Goal: Task Accomplishment & Management: Manage account settings

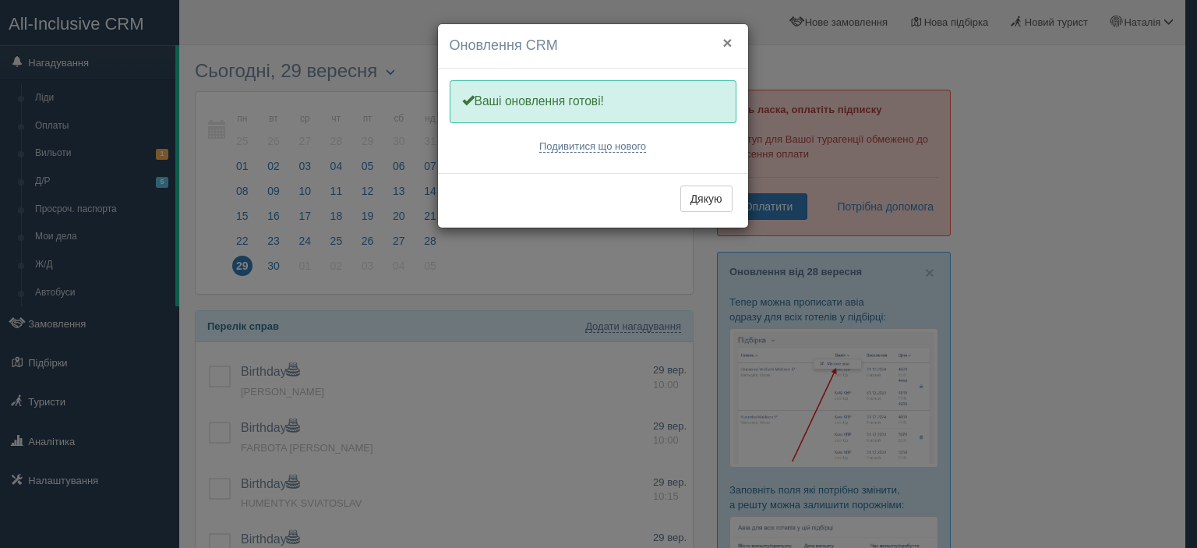
click at [724, 43] on button "×" at bounding box center [726, 42] width 9 height 16
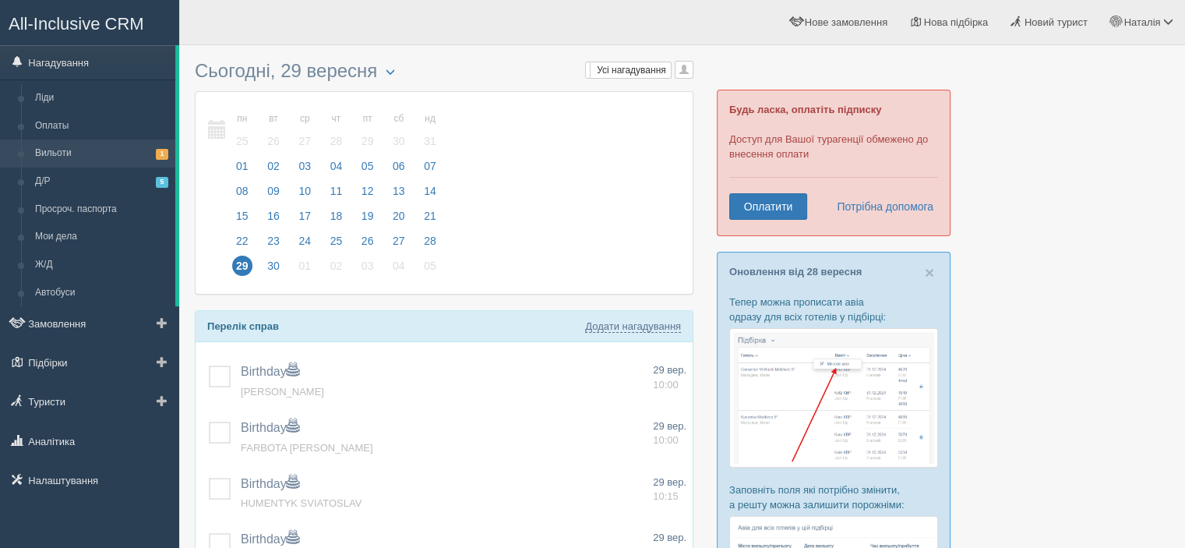
click at [118, 153] on link "Вильоти 1" at bounding box center [101, 153] width 147 height 28
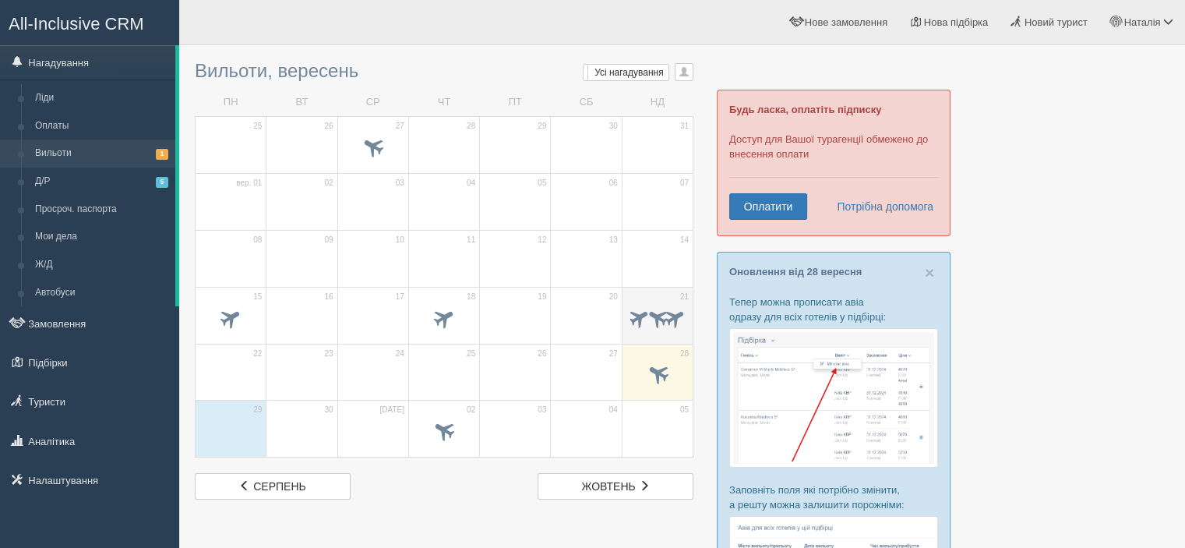
click at [637, 316] on span at bounding box center [639, 317] width 24 height 24
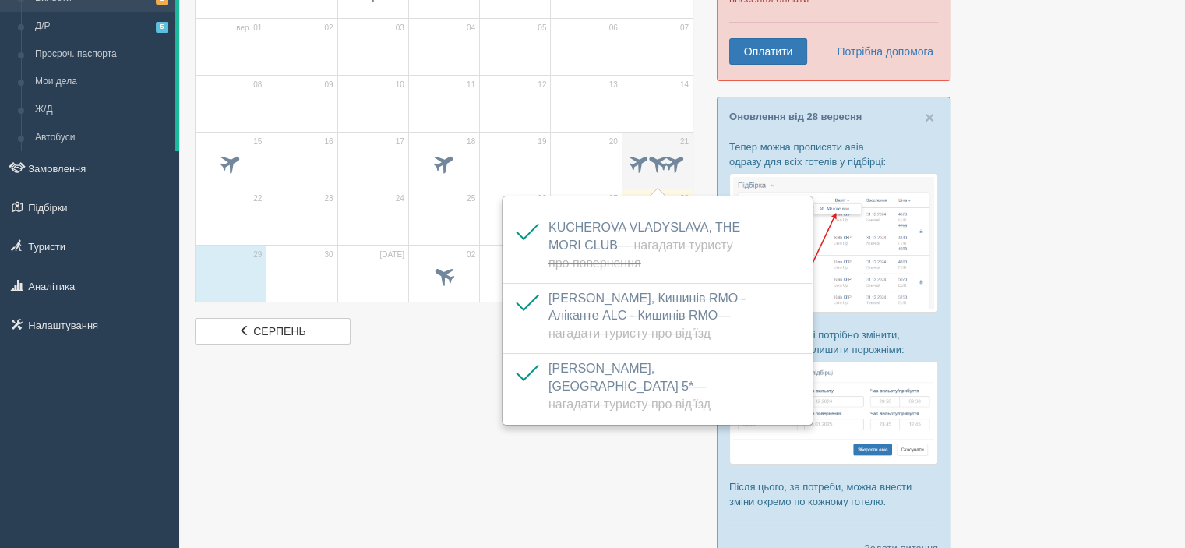
scroll to position [156, 0]
click at [960, 236] on div at bounding box center [682, 240] width 975 height 686
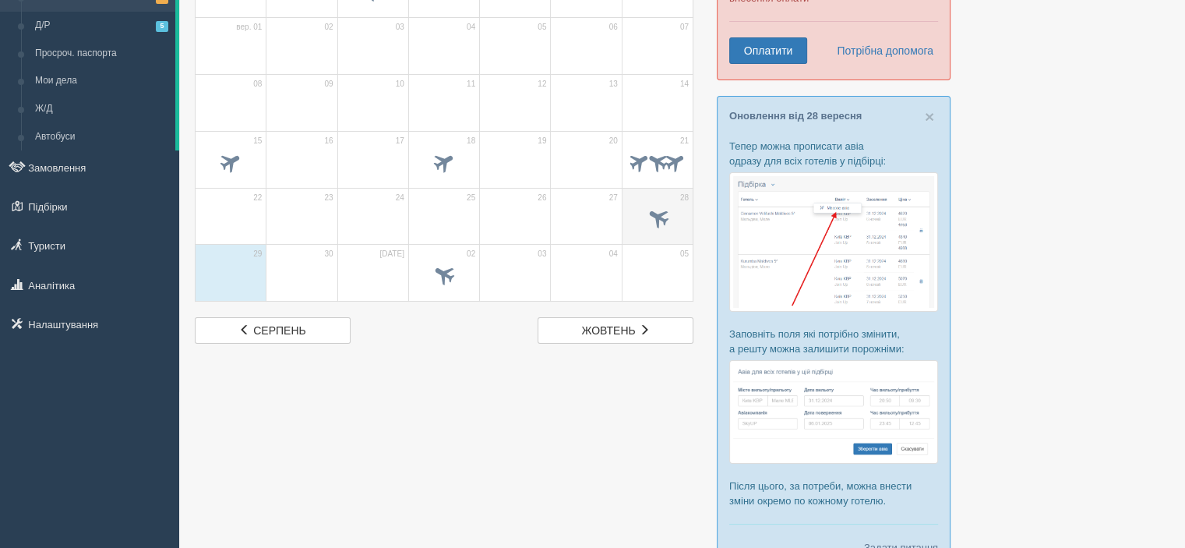
click at [667, 233] on div at bounding box center [657, 220] width 55 height 33
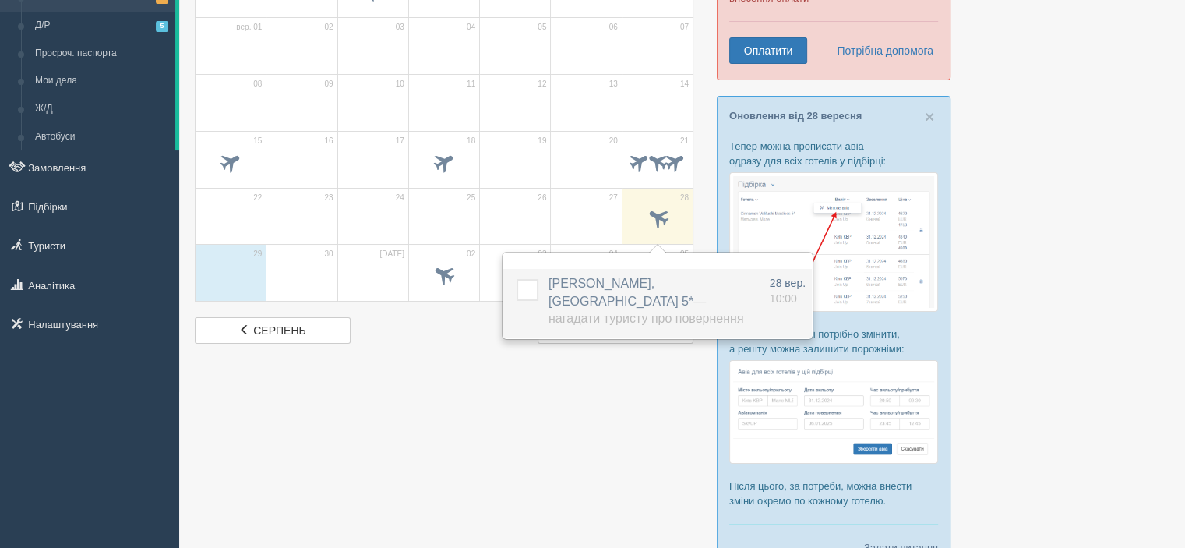
click at [516, 279] on label at bounding box center [516, 279] width 0 height 0
click at [0, 0] on input "checkbox" at bounding box center [0, 0] width 0 height 0
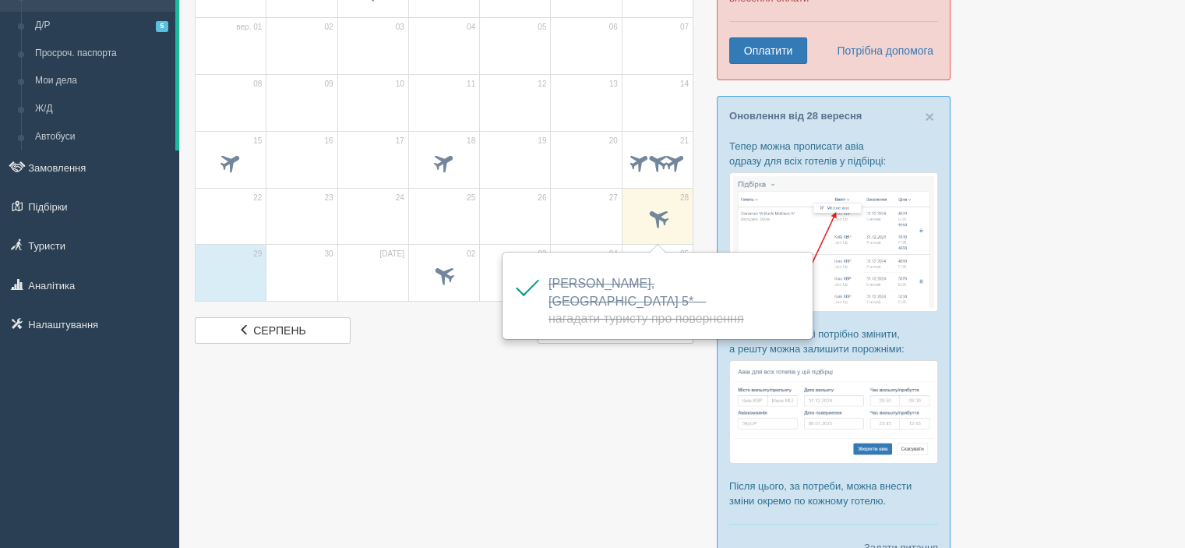
click at [420, 362] on div at bounding box center [682, 240] width 975 height 686
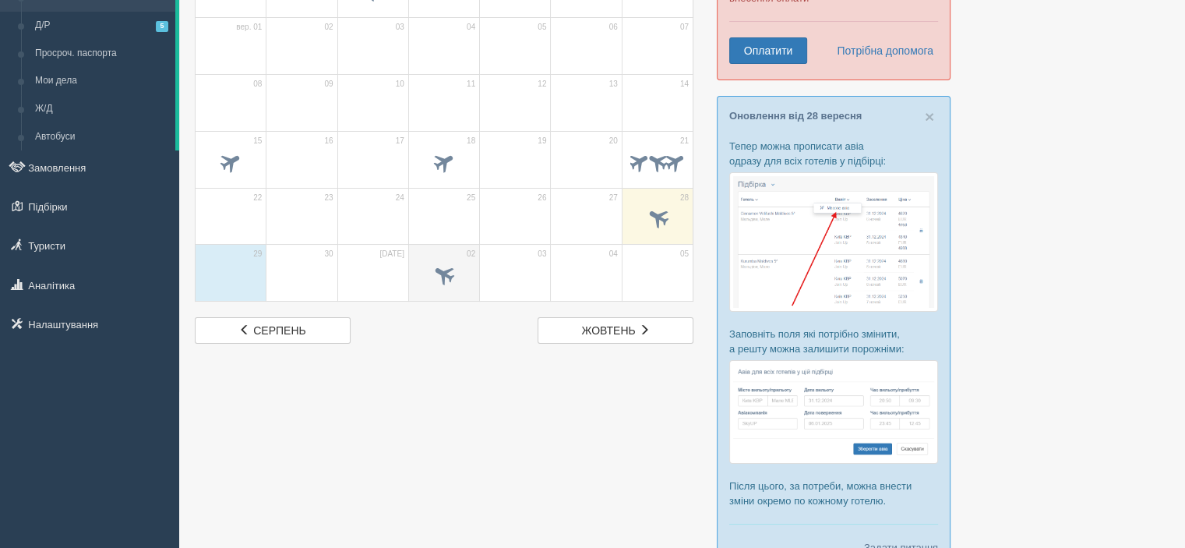
click at [436, 271] on span at bounding box center [445, 275] width 26 height 26
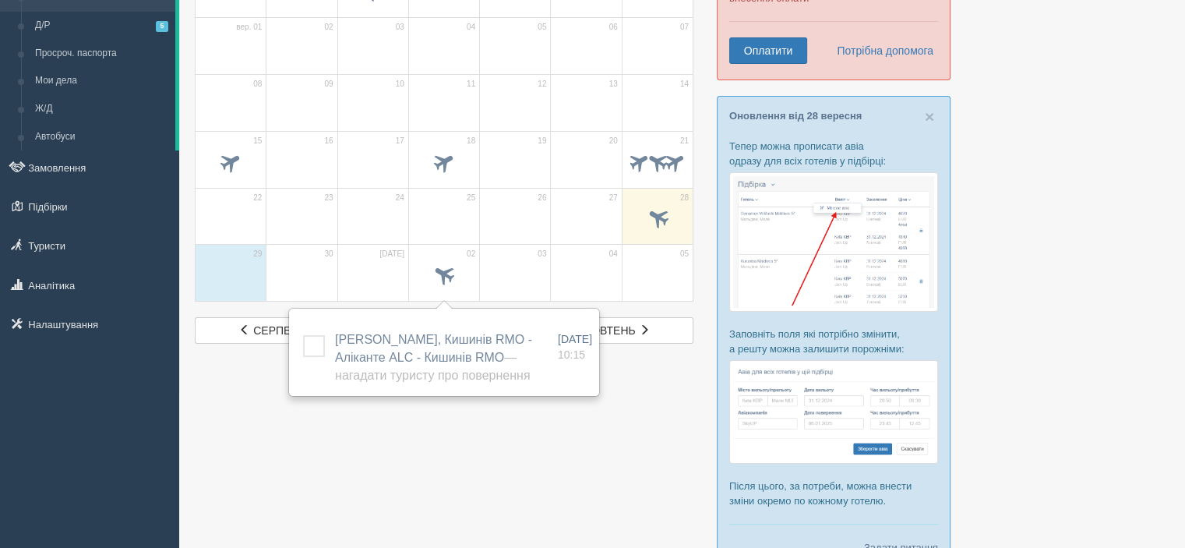
click at [442, 421] on div at bounding box center [682, 240] width 975 height 686
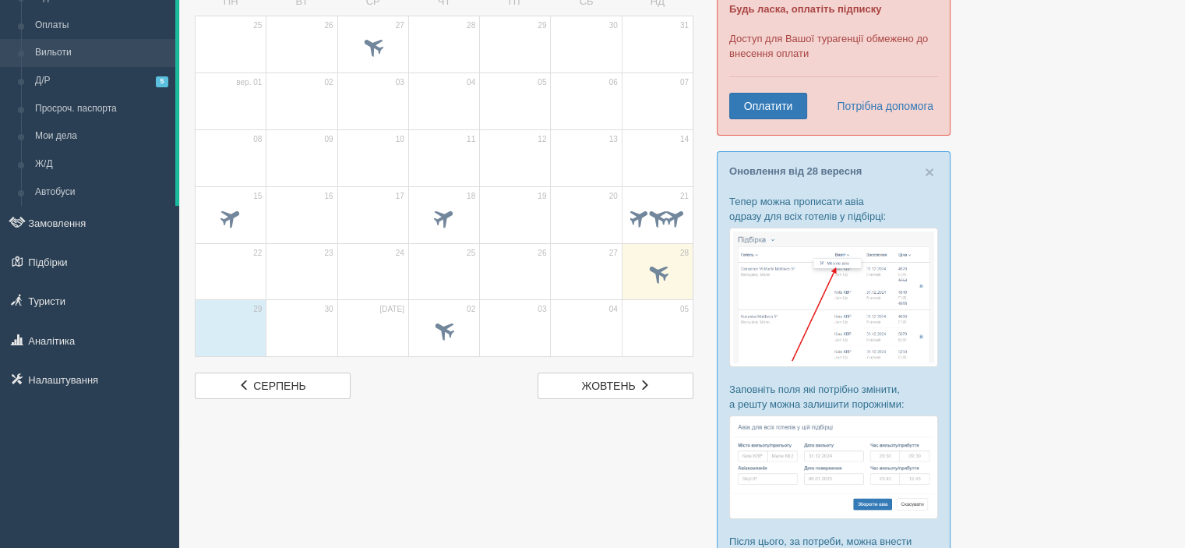
scroll to position [78, 0]
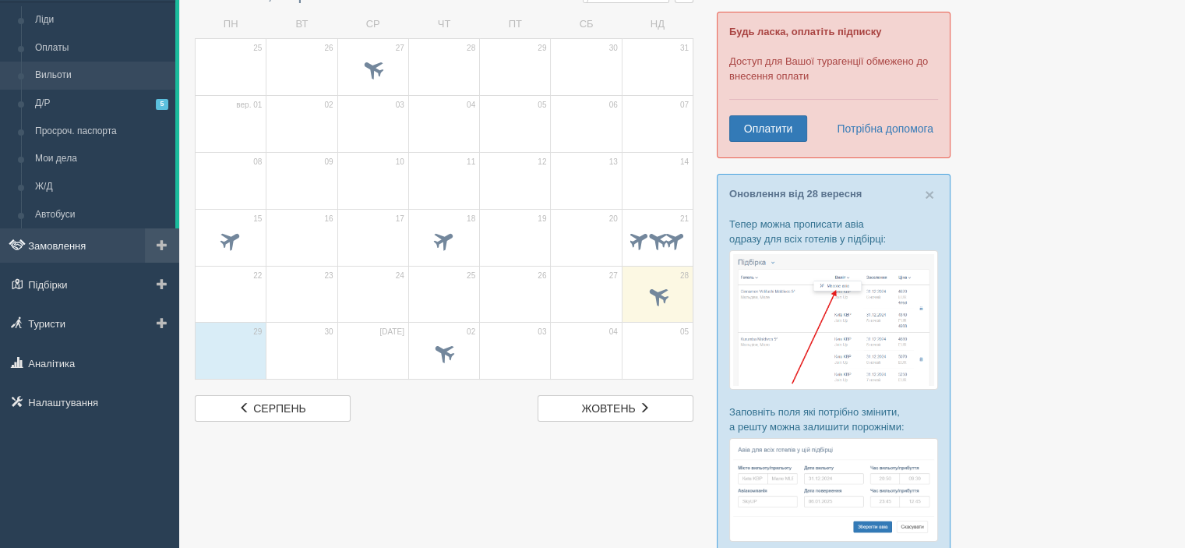
click at [53, 249] on link "Замовлення" at bounding box center [89, 245] width 179 height 34
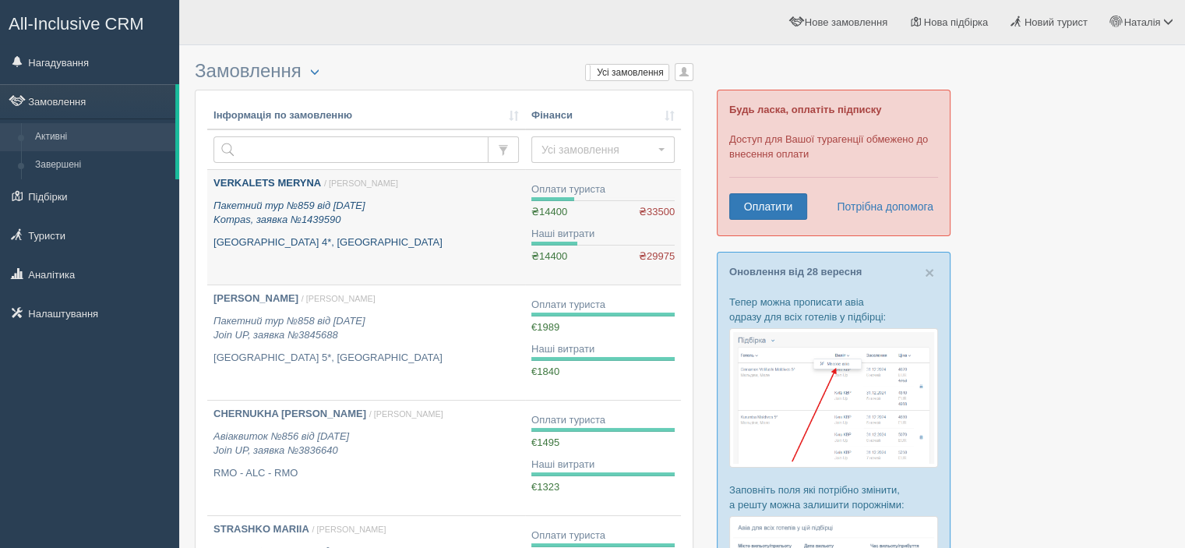
click at [284, 179] on b "VERKALETS MERYNA" at bounding box center [267, 183] width 108 height 12
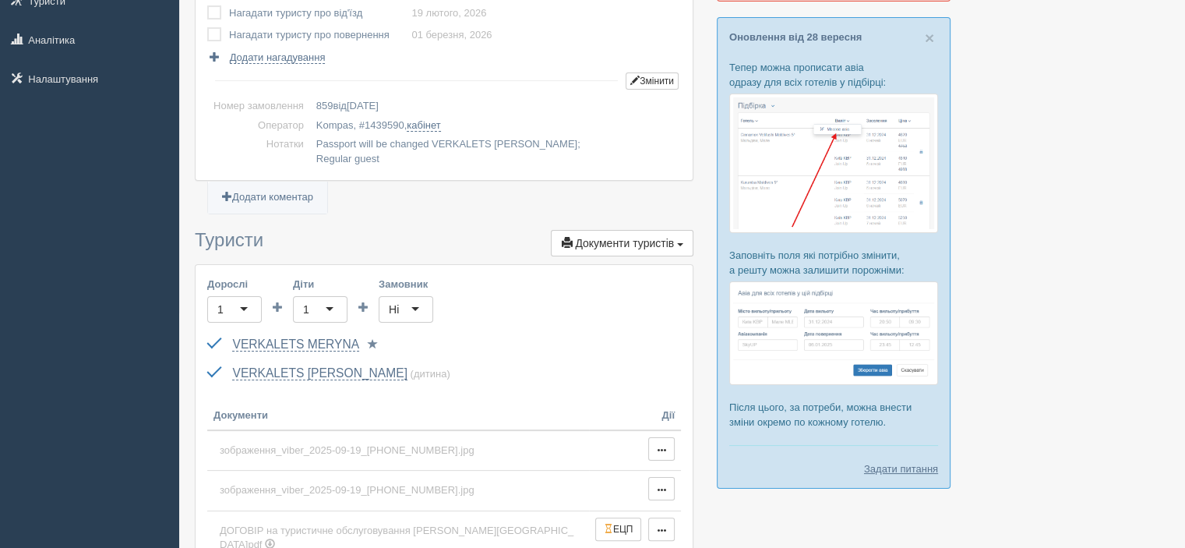
scroll to position [312, 0]
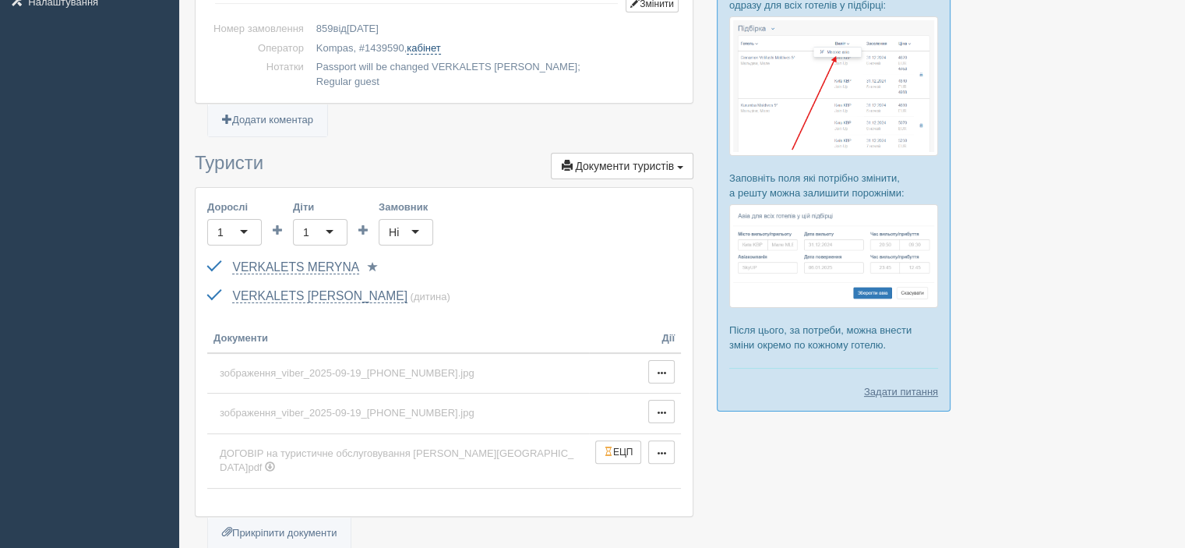
click at [418, 47] on link "кабінет" at bounding box center [423, 48] width 33 height 12
